Goal: Navigation & Orientation: Find specific page/section

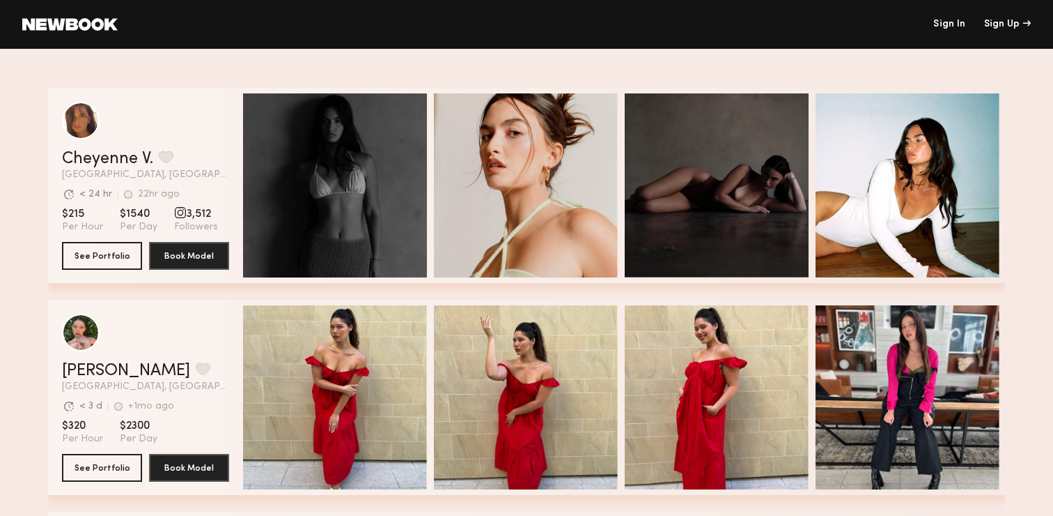
click at [96, 29] on link at bounding box center [69, 24] width 95 height 13
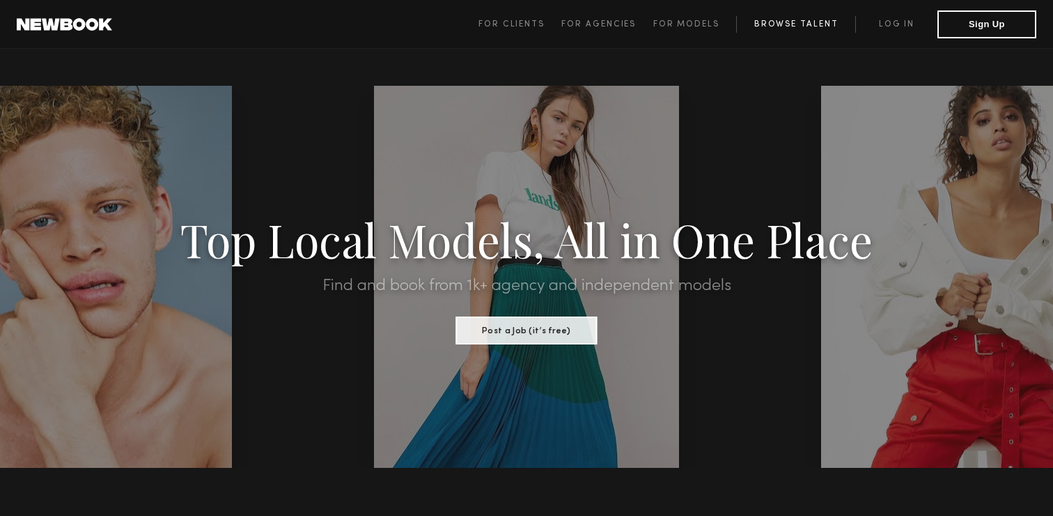
click at [768, 23] on link "Browse Talent" at bounding box center [795, 24] width 119 height 17
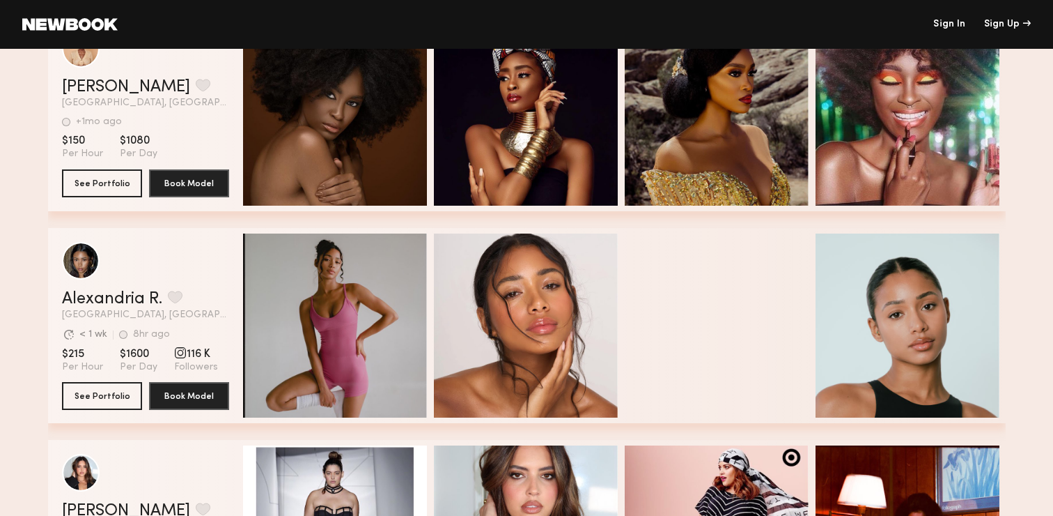
scroll to position [4359, 0]
